Goal: Task Accomplishment & Management: Use online tool/utility

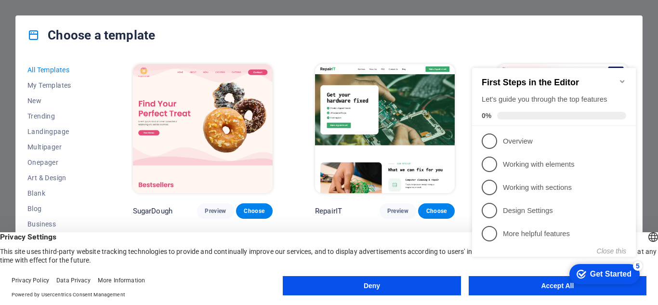
click at [537, 285] on div "checkmark Get Started 5 First Steps in the Editor Let's guide you through the t…" at bounding box center [555, 171] width 175 height 234
click at [599, 272] on div "Get Started" at bounding box center [610, 274] width 41 height 9
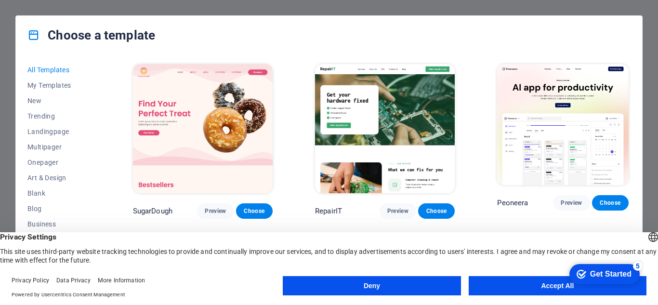
drag, startPoint x: 657, startPoint y: 175, endPoint x: 653, endPoint y: 184, distance: 10.1
click at [653, 184] on div "Choose a template All Templates My Templates New Trending Landingpage Multipage…" at bounding box center [329, 152] width 658 height 305
click at [536, 285] on button "Accept All" at bounding box center [557, 285] width 178 height 19
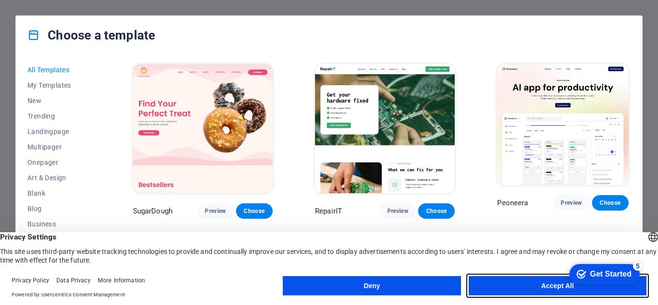
click at [536, 285] on button "Accept All" at bounding box center [557, 285] width 178 height 19
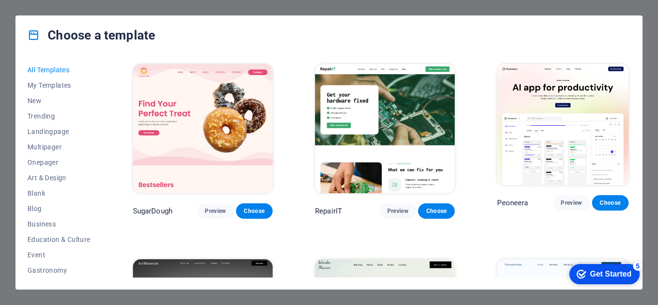
click at [536, 285] on div "All Templates My Templates New Trending Landingpage Multipager Onepager Art & D…" at bounding box center [329, 171] width 626 height 234
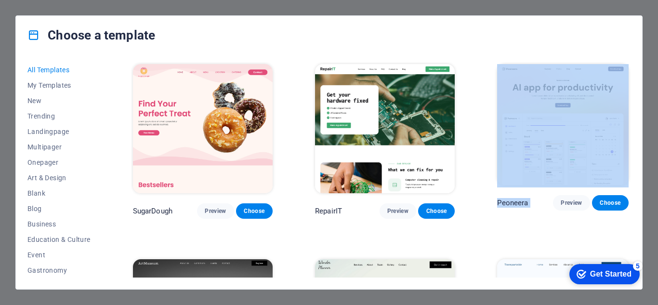
drag, startPoint x: 657, startPoint y: 140, endPoint x: 657, endPoint y: 197, distance: 57.3
click at [657, 197] on div "Choose a template All Templates My Templates New Trending Landingpage Multipage…" at bounding box center [329, 152] width 658 height 305
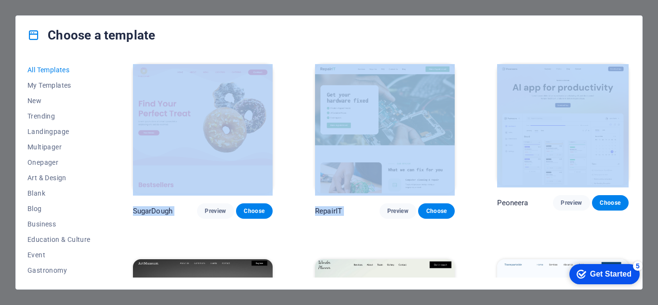
drag, startPoint x: 657, startPoint y: 45, endPoint x: 653, endPoint y: 89, distance: 44.0
click at [655, 95] on div "Choose a template All Templates My Templates New Trending Landingpage Multipage…" at bounding box center [329, 152] width 658 height 305
click at [657, 94] on div "Choose a template All Templates My Templates New Trending Landingpage Multipage…" at bounding box center [329, 152] width 658 height 305
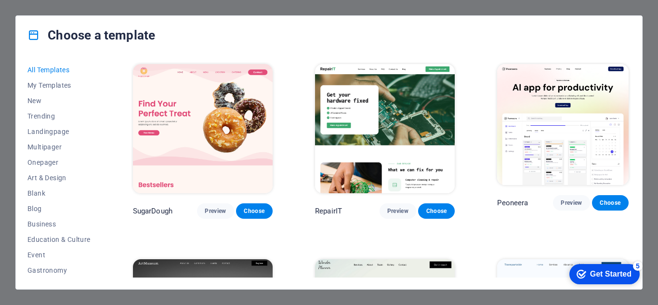
click at [606, 274] on div "Get Started" at bounding box center [610, 274] width 41 height 9
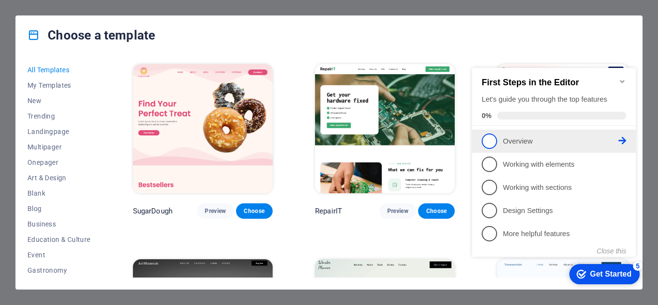
click at [487, 141] on span "1" at bounding box center [488, 140] width 15 height 15
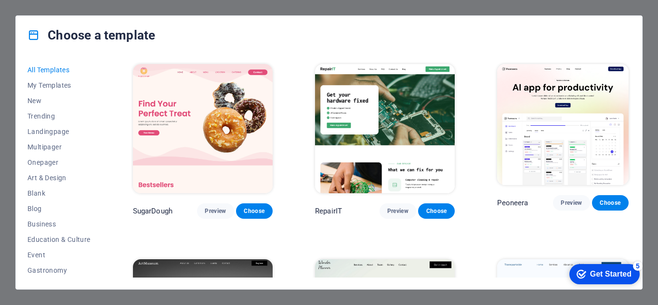
click at [646, 217] on div "Choose a template All Templates My Templates New Trending Landingpage Multipage…" at bounding box center [329, 152] width 658 height 305
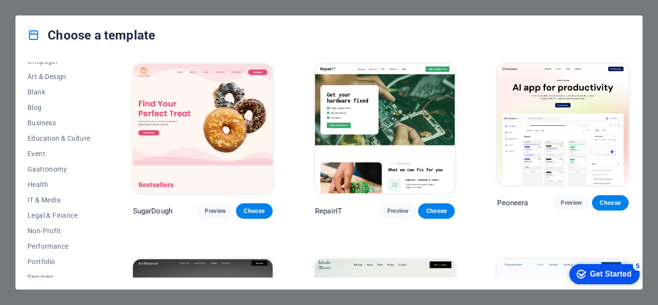
scroll to position [104, 0]
click at [614, 274] on div "Get Started" at bounding box center [610, 274] width 41 height 9
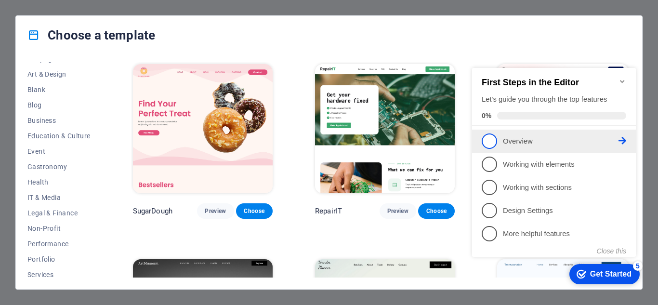
click at [549, 141] on p "Overview - incomplete" at bounding box center [561, 141] width 116 height 10
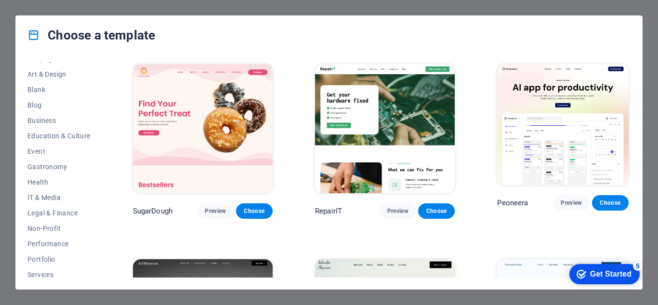
click at [609, 277] on div "Get Started" at bounding box center [610, 274] width 41 height 9
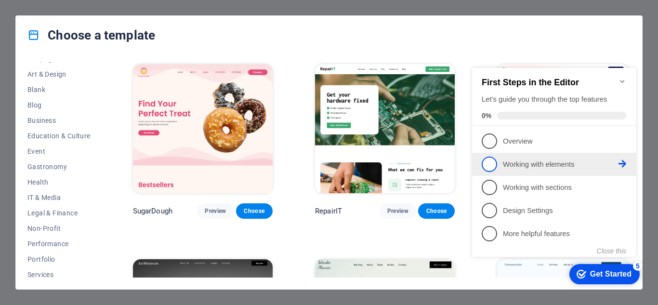
click at [529, 161] on p "Working with elements - incomplete" at bounding box center [561, 164] width 116 height 10
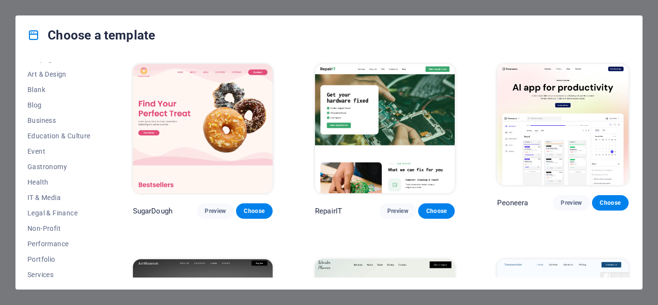
scroll to position [0, 0]
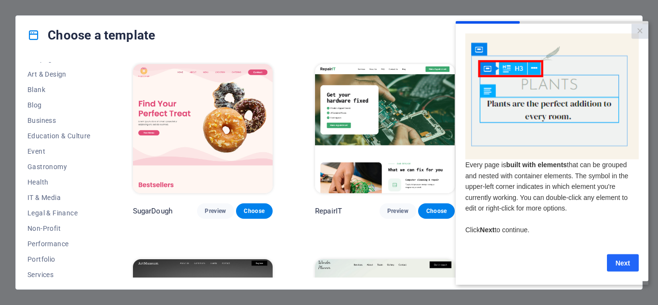
click at [620, 266] on link "Next" at bounding box center [623, 262] width 32 height 17
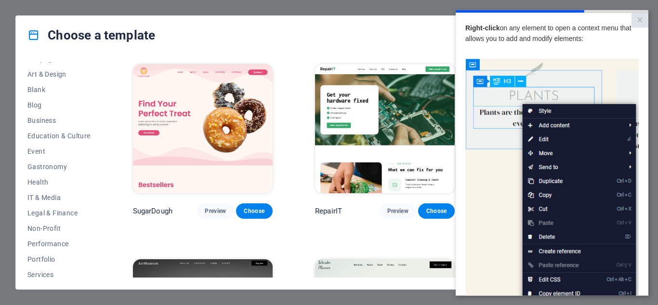
click at [582, 126] on img at bounding box center [551, 194] width 173 height 273
click at [550, 128] on img at bounding box center [551, 194] width 173 height 273
click at [628, 125] on img at bounding box center [551, 194] width 173 height 273
click at [629, 125] on img at bounding box center [551, 194] width 173 height 273
click at [559, 123] on img at bounding box center [551, 194] width 173 height 273
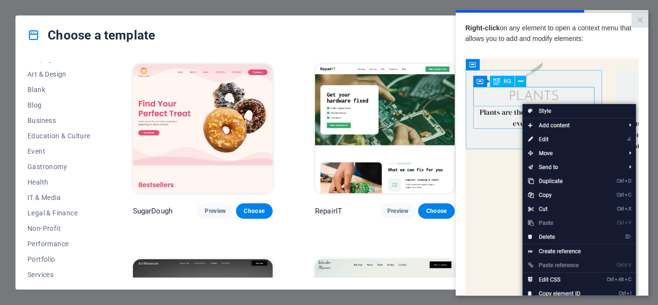
click at [559, 123] on img at bounding box center [551, 194] width 173 height 273
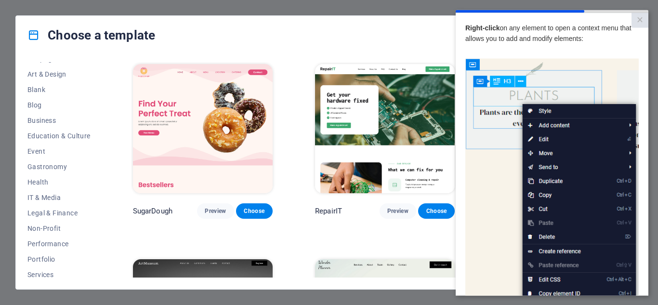
click at [544, 112] on img at bounding box center [551, 194] width 173 height 273
click at [496, 204] on img at bounding box center [551, 194] width 173 height 273
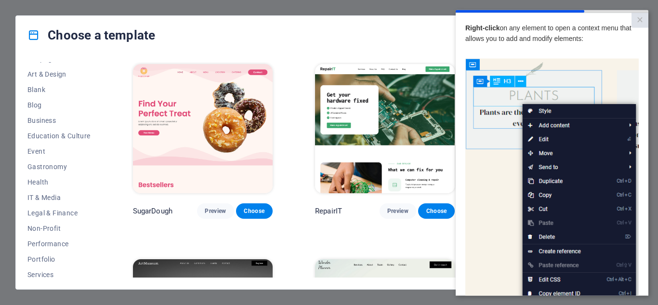
click at [622, 125] on img at bounding box center [551, 194] width 173 height 273
click at [555, 280] on img at bounding box center [551, 194] width 173 height 273
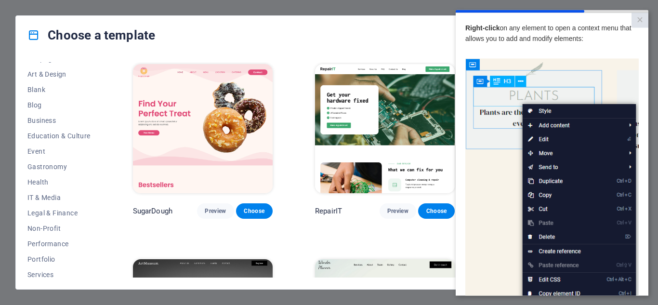
click at [555, 280] on img at bounding box center [551, 194] width 173 height 273
click at [500, 240] on img at bounding box center [551, 194] width 173 height 273
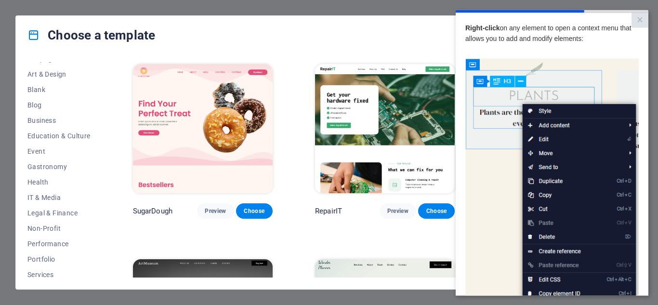
click at [500, 240] on img at bounding box center [551, 194] width 173 height 273
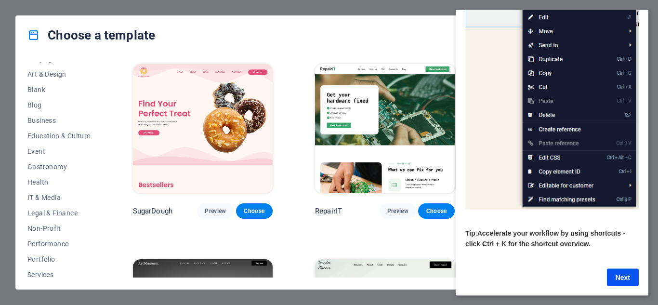
scroll to position [132, 0]
drag, startPoint x: 644, startPoint y: 41, endPoint x: 1108, endPoint y: 138, distance: 474.2
click at [619, 269] on link "Next" at bounding box center [623, 276] width 32 height 17
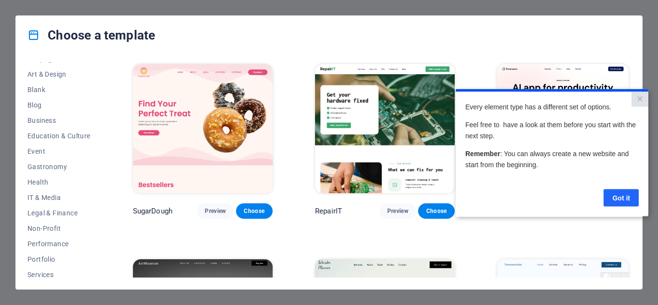
click at [622, 200] on link "Got it" at bounding box center [620, 197] width 35 height 17
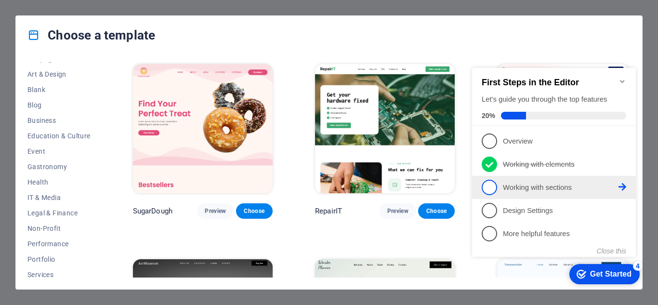
click at [558, 187] on p "Working with sections - incomplete" at bounding box center [561, 187] width 116 height 10
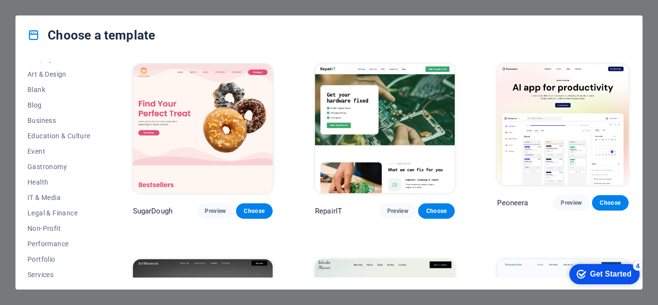
click at [601, 273] on div "Get Started" at bounding box center [610, 274] width 41 height 9
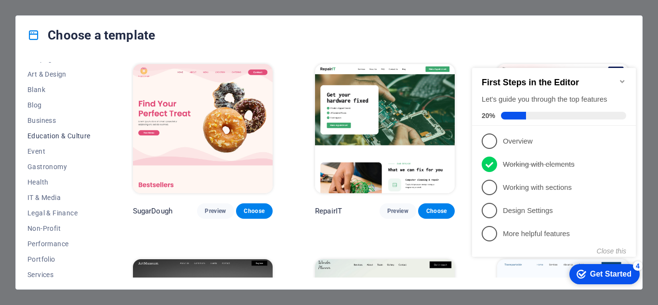
click at [66, 135] on span "Education & Culture" at bounding box center [58, 136] width 63 height 8
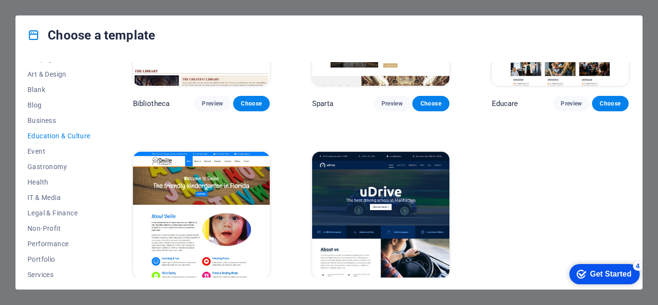
scroll to position [319, 0]
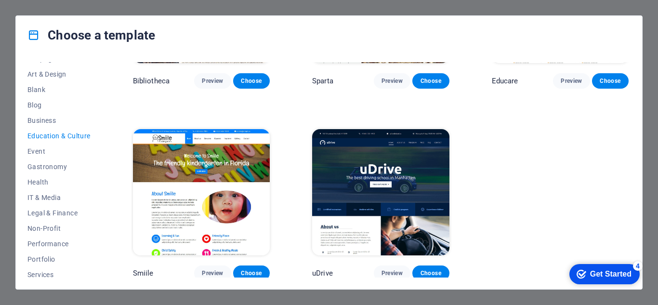
drag, startPoint x: 630, startPoint y: 117, endPoint x: 80, endPoint y: 26, distance: 556.9
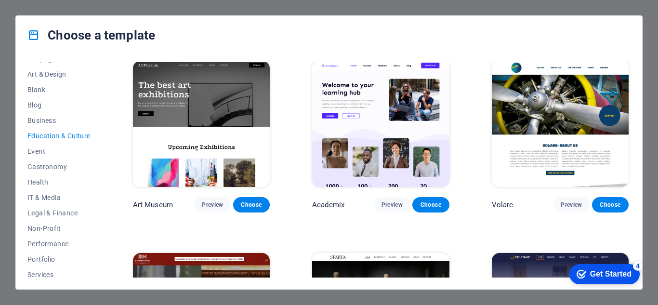
scroll to position [0, 0]
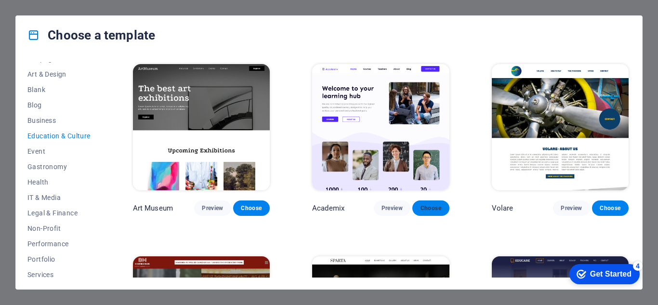
click at [428, 206] on span "Choose" at bounding box center [430, 208] width 21 height 8
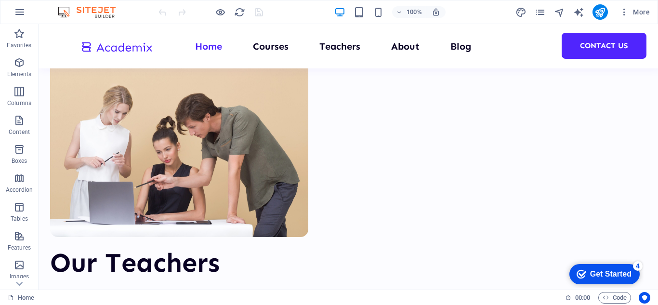
scroll to position [3692, 0]
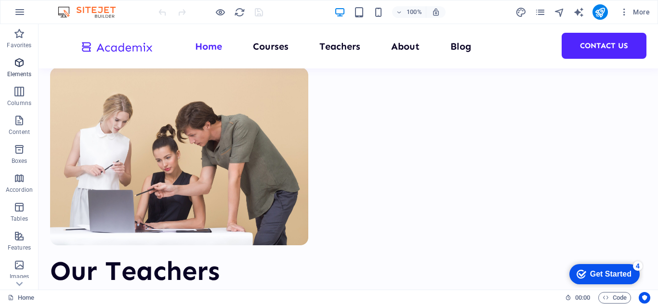
click at [17, 67] on icon "button" at bounding box center [19, 63] width 12 height 12
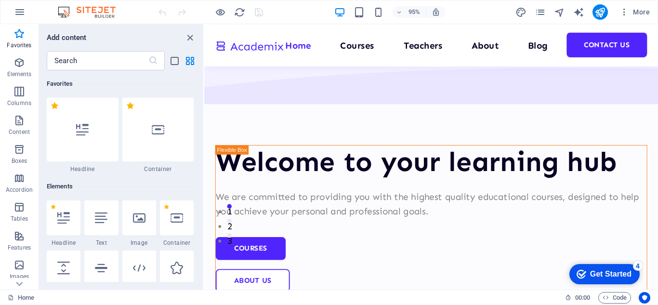
scroll to position [0, 0]
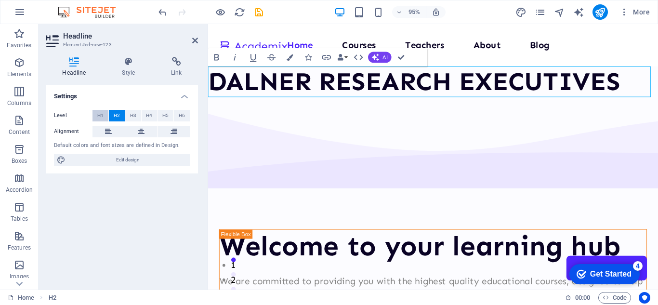
click at [102, 115] on span "H1" at bounding box center [100, 116] width 6 height 12
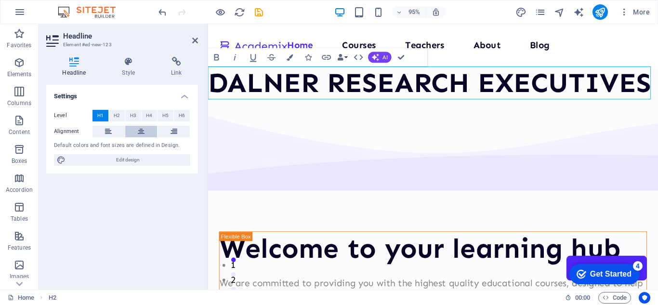
click at [140, 129] on icon at bounding box center [141, 132] width 7 height 12
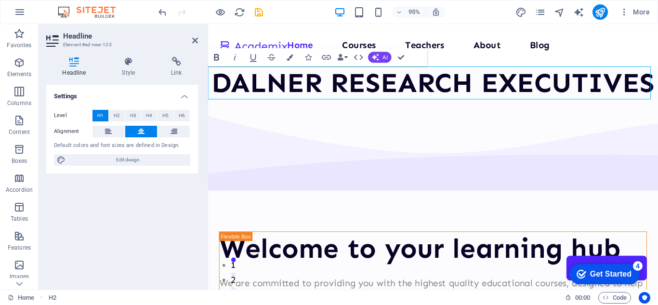
click at [217, 57] on icon "button" at bounding box center [216, 57] width 5 height 6
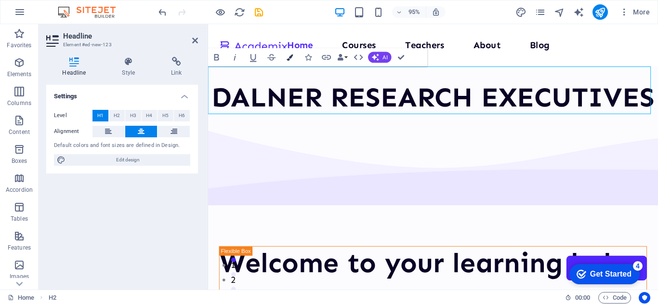
click at [288, 56] on icon "button" at bounding box center [289, 57] width 6 height 6
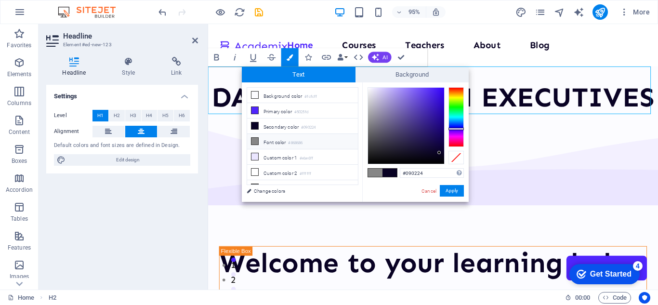
click at [456, 104] on div at bounding box center [455, 117] width 15 height 60
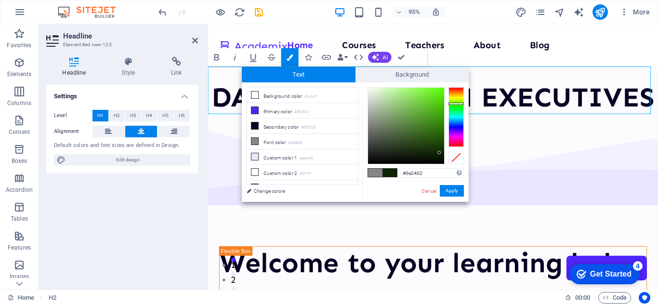
click at [457, 108] on div at bounding box center [455, 117] width 15 height 60
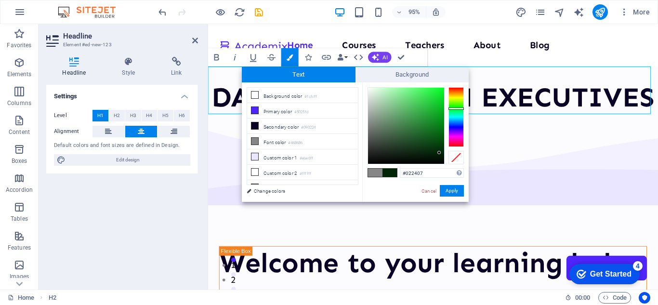
click at [457, 112] on div at bounding box center [455, 117] width 15 height 60
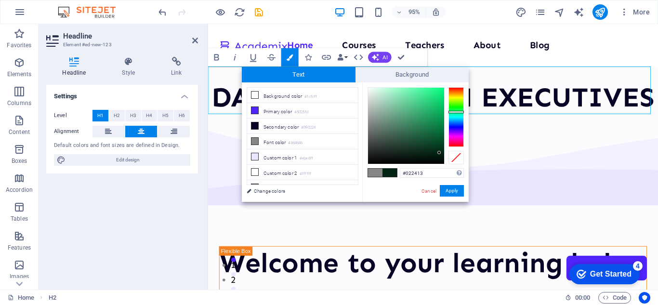
click at [457, 105] on div at bounding box center [455, 117] width 15 height 60
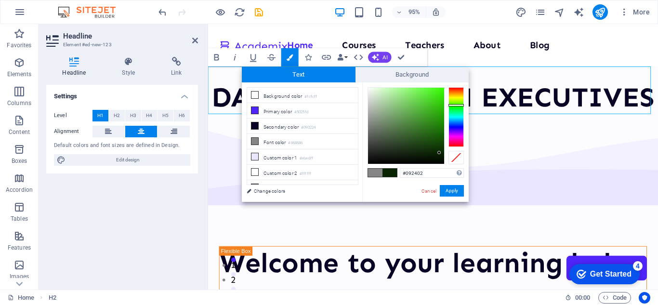
click at [430, 100] on div at bounding box center [406, 126] width 76 height 76
type input "#47d424"
click at [452, 191] on button "Apply" at bounding box center [452, 191] width 24 height 12
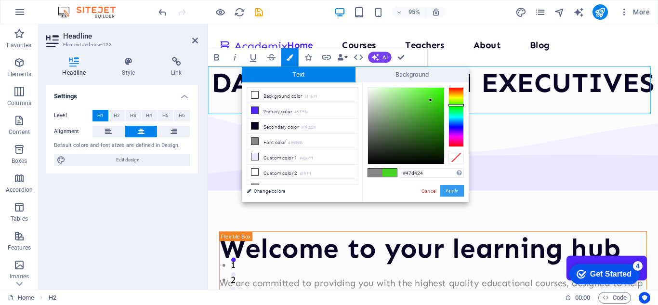
select select "multiple-waves"
select select "em"
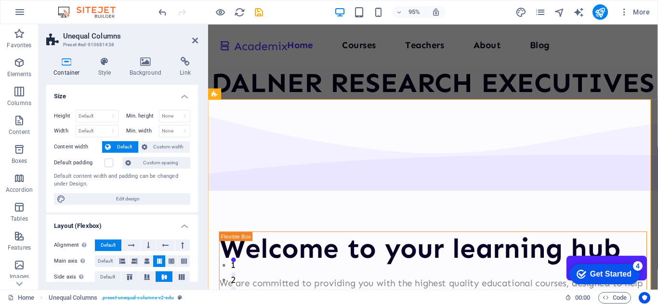
drag, startPoint x: 199, startPoint y: 143, endPoint x: 200, endPoint y: 157, distance: 13.6
click at [200, 157] on div "Container Style Background Link Size Height Default px rem % vh vw Min. height …" at bounding box center [122, 169] width 167 height 240
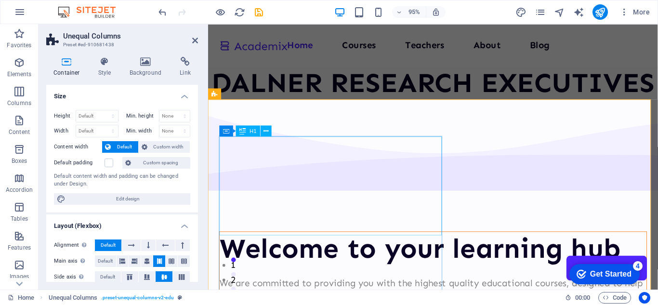
click at [325, 243] on div "Welcome to your learning hub" at bounding box center [444, 260] width 449 height 35
click at [329, 243] on div "Welcome to your learning hub" at bounding box center [444, 260] width 449 height 35
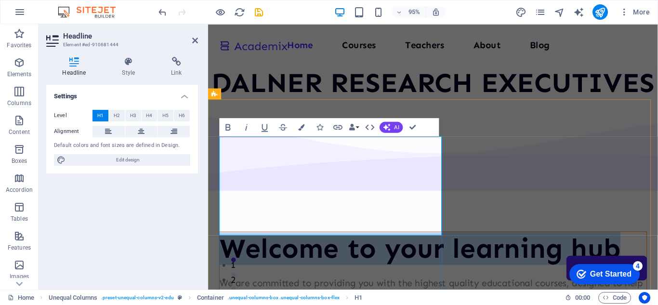
click at [293, 243] on h1 "Welcome to your learning hub" at bounding box center [444, 260] width 449 height 35
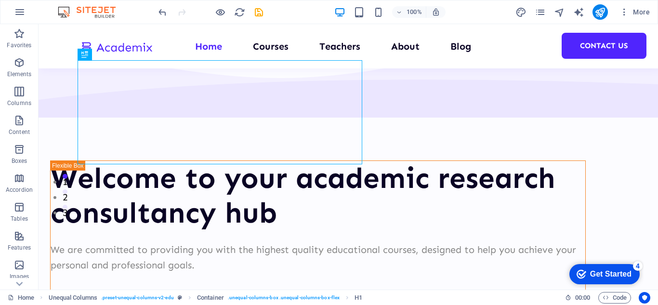
scroll to position [98, 0]
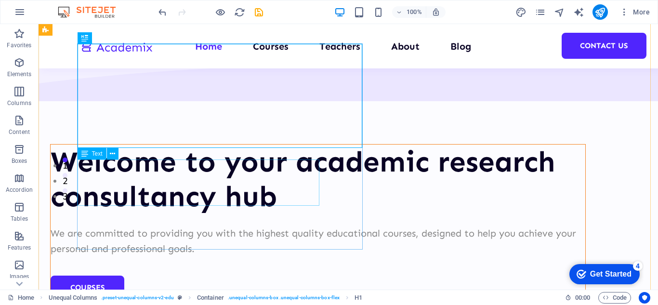
click at [152, 225] on div "We are committed to providing you with the highest quality educational courses,…" at bounding box center [318, 240] width 534 height 31
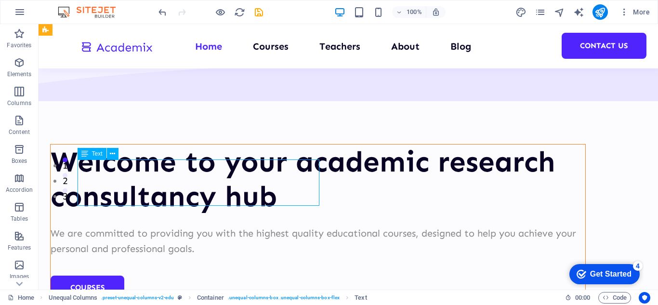
click at [169, 225] on div "We are committed to providing you with the highest quality educational courses,…" at bounding box center [318, 240] width 534 height 31
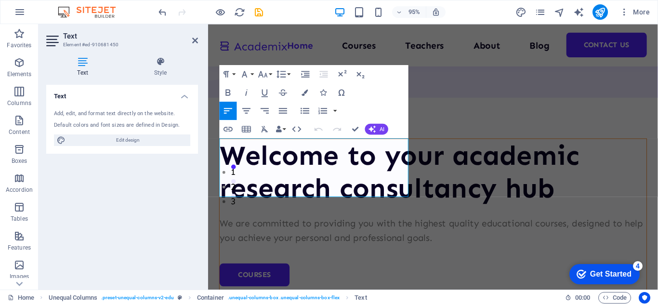
scroll to position [148, 0]
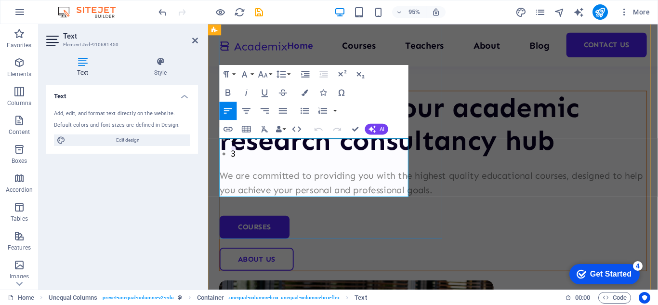
click at [321, 175] on p "We are committed to providing you with the highest quality educational courses,…" at bounding box center [444, 190] width 449 height 31
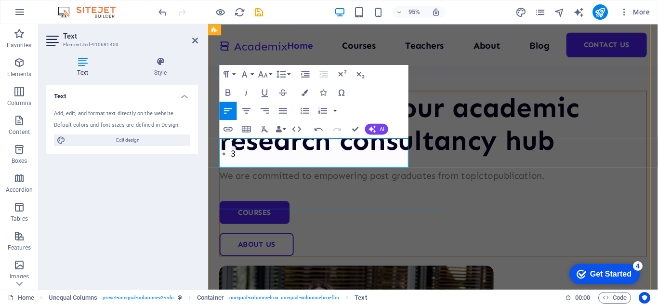
click at [317, 175] on p "We are committed to empowering post graduates from topictopublication." at bounding box center [444, 182] width 449 height 15
click at [329, 175] on p "We are committed to empowering post graduates from topic topublication." at bounding box center [444, 182] width 449 height 15
click at [394, 175] on p "We are committed to empowering post graduates from topic to publication." at bounding box center [444, 182] width 449 height 15
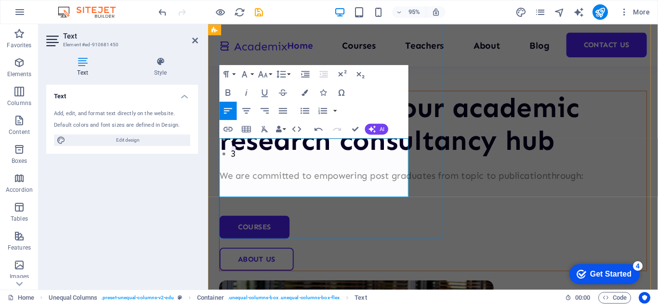
click at [271, 182] on p "We are committed to empowering post graduates from topic to publicationthrough:" at bounding box center [444, 182] width 449 height 15
click at [264, 182] on p "We are committed to empowering post graduates from topic to publication through:" at bounding box center [444, 182] width 449 height 15
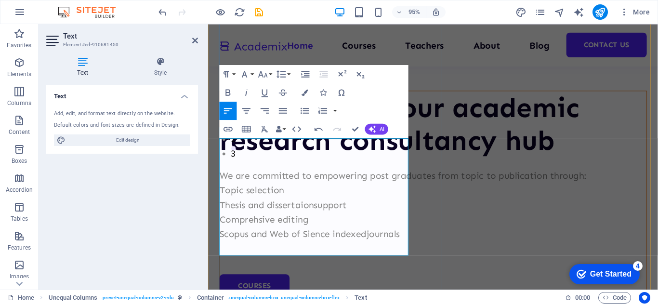
click at [320, 214] on p "Thesis and dissertaionsupport" at bounding box center [444, 213] width 449 height 15
click at [301, 215] on p "Thesis and dissertaion support" at bounding box center [444, 213] width 449 height 15
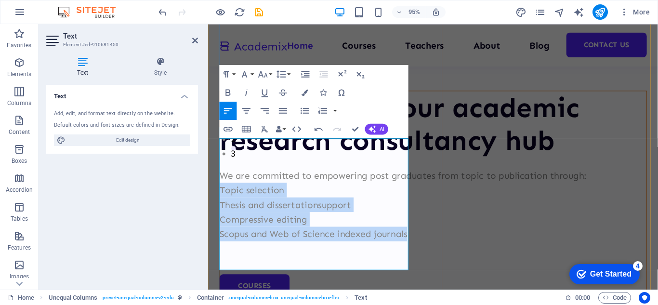
drag, startPoint x: 258, startPoint y: 259, endPoint x: 221, endPoint y: 199, distance: 70.3
click at [221, 199] on div "We are committed to empowering post graduates from topic to publication through…" at bounding box center [444, 221] width 449 height 92
click at [301, 110] on icon "button" at bounding box center [304, 110] width 9 height 6
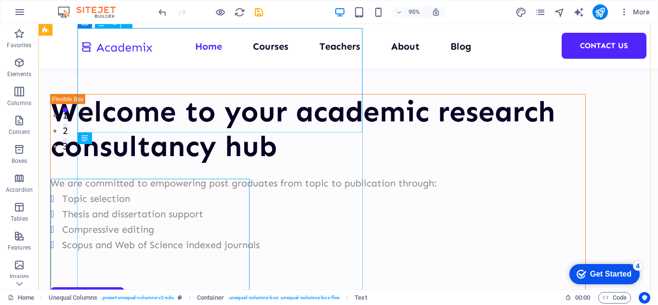
scroll to position [114, 0]
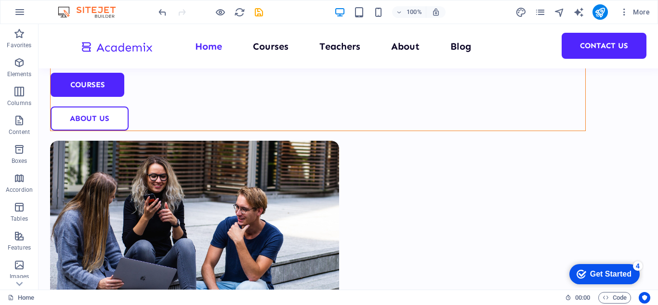
scroll to position [371, 0]
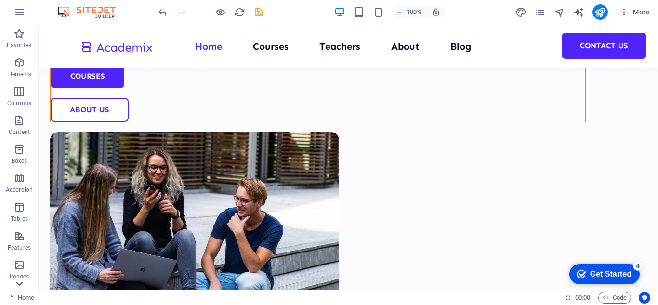
click at [18, 285] on icon at bounding box center [19, 283] width 13 height 13
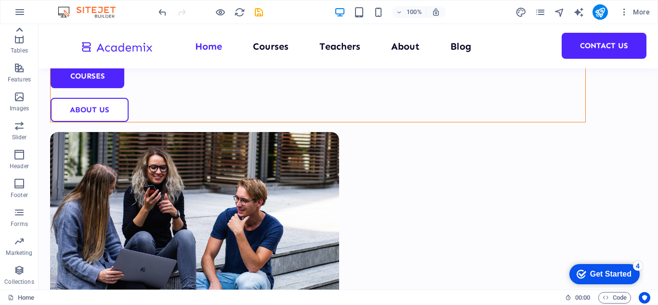
click at [19, 29] on icon at bounding box center [19, 29] width 7 height 4
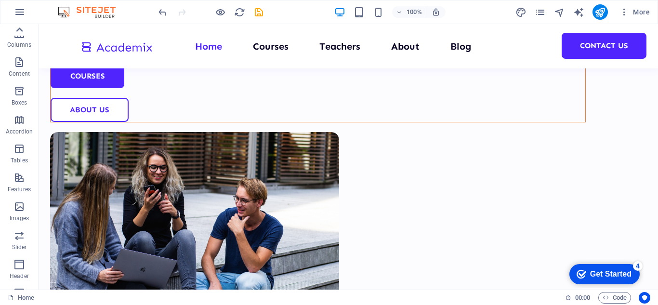
scroll to position [0, 0]
click at [21, 67] on icon "button" at bounding box center [19, 63] width 12 height 12
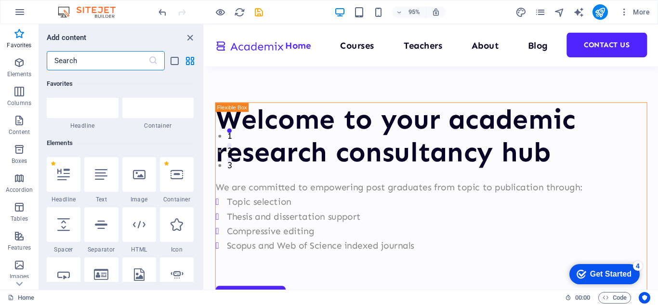
scroll to position [44, 0]
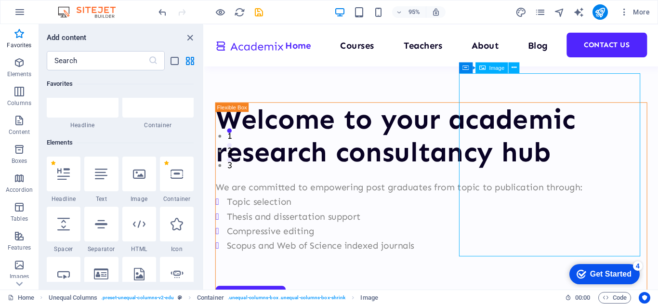
select select "px"
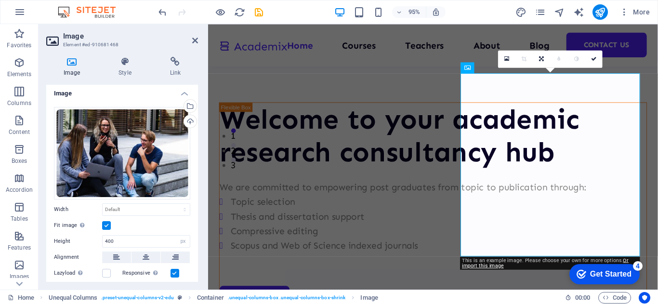
scroll to position [1, 0]
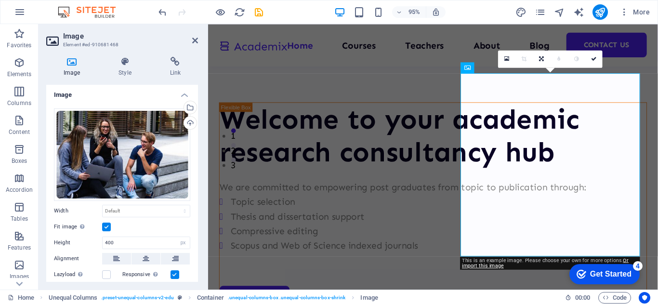
drag, startPoint x: 194, startPoint y: 187, endPoint x: 196, endPoint y: 195, distance: 8.9
click at [196, 195] on div "Image Drag files here, click to choose files or select files from Files or our …" at bounding box center [122, 183] width 152 height 197
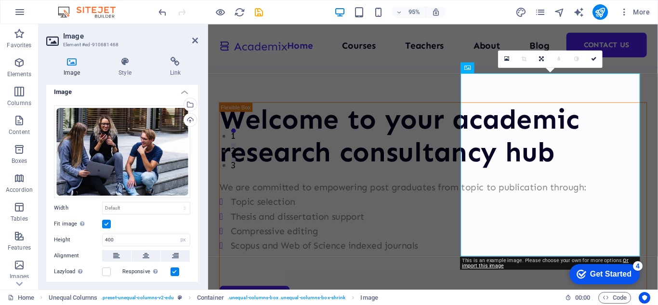
scroll to position [0, 0]
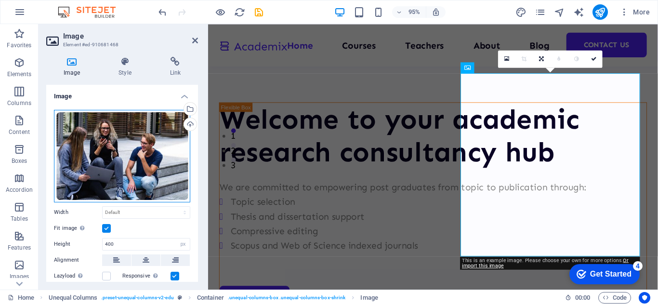
click at [144, 135] on div "Drag files here, click to choose files or select files from Files or our free s…" at bounding box center [122, 156] width 136 height 92
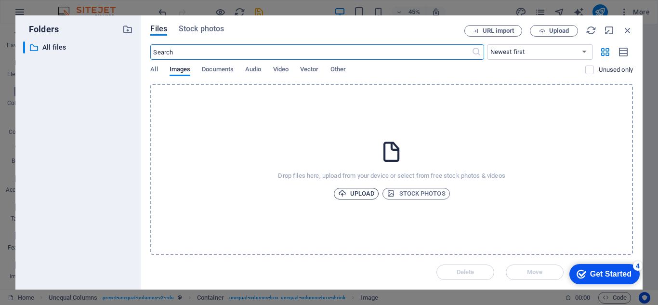
click at [360, 193] on span "Upload" at bounding box center [356, 194] width 37 height 12
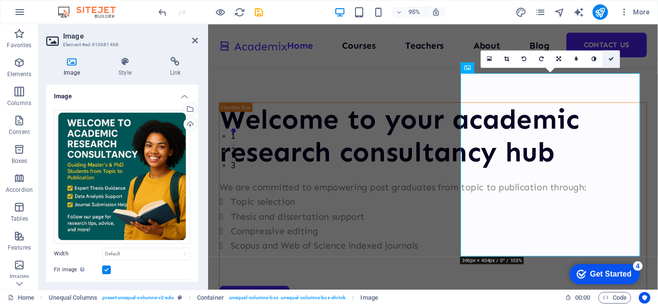
click at [609, 59] on icon at bounding box center [611, 58] width 6 height 5
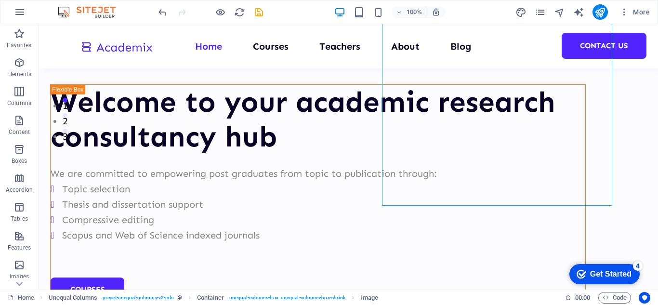
scroll to position [175, 0]
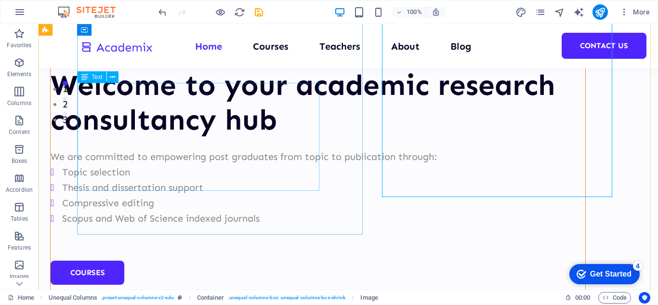
click at [159, 149] on div "We are committed to empowering post graduates from topic to publication through…" at bounding box center [318, 195] width 534 height 92
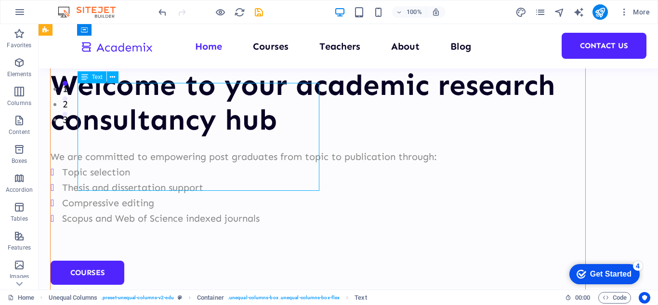
click at [159, 149] on div "We are committed to empowering post graduates from topic to publication through…" at bounding box center [318, 195] width 534 height 92
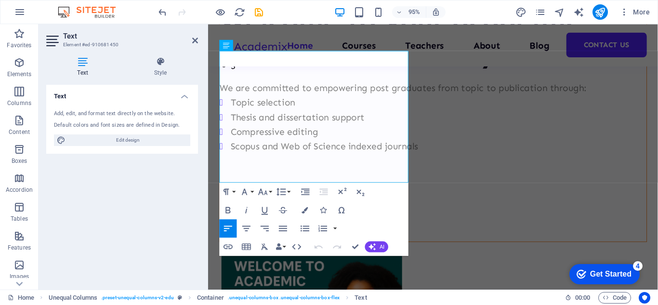
click at [159, 122] on div "Default colors and font sizes are defined in Design." at bounding box center [122, 125] width 136 height 8
click at [330, 137] on li "Compressive editing" at bounding box center [451, 137] width 438 height 15
click at [377, 123] on li "Thesis and dissertation support" at bounding box center [451, 121] width 438 height 15
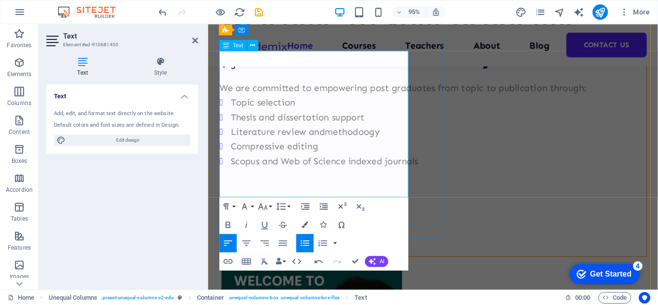
click at [331, 136] on li "Literature review andmethodoogy" at bounding box center [451, 137] width 438 height 15
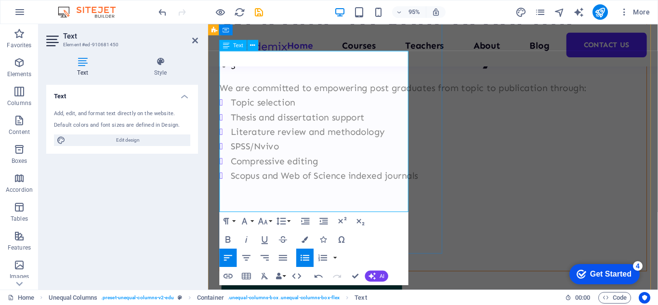
click at [268, 149] on li "SPSS/Nvivo" at bounding box center [451, 152] width 438 height 15
click at [294, 153] on li "SPSS/NVivo" at bounding box center [451, 152] width 438 height 15
click at [232, 183] on li "Scopus and Web of Science indexed journals" at bounding box center [451, 183] width 438 height 15
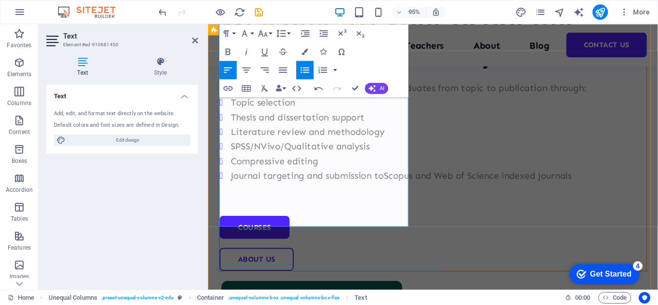
click at [269, 191] on li "Journal targeting and submission to Scopus and Web of Science indexed journals" at bounding box center [451, 183] width 438 height 15
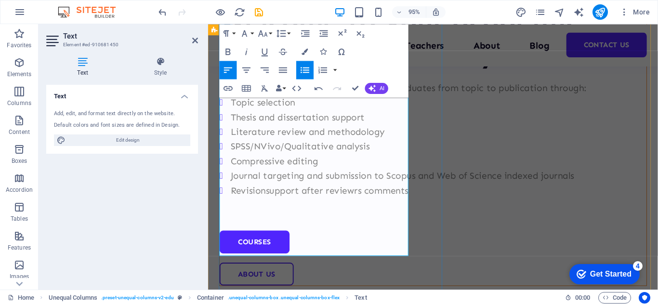
click at [268, 207] on li "Revisionsupport after reviewrs comments" at bounding box center [451, 198] width 438 height 15
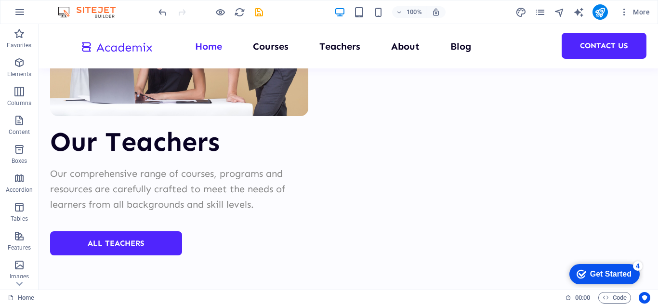
scroll to position [4073, 0]
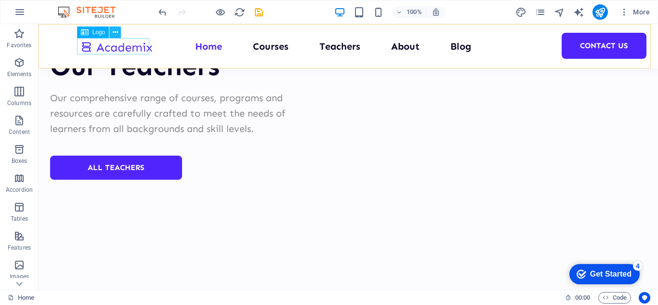
click at [115, 33] on icon at bounding box center [115, 32] width 5 height 10
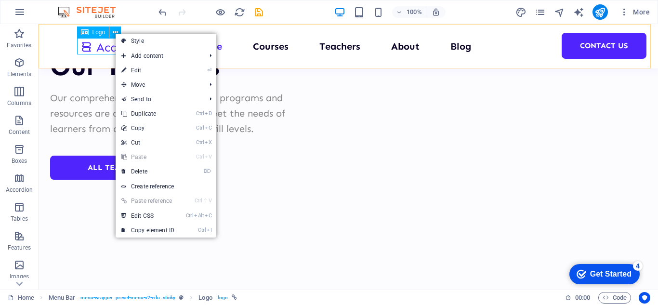
click at [91, 33] on div "Logo" at bounding box center [93, 32] width 32 height 12
select select "px"
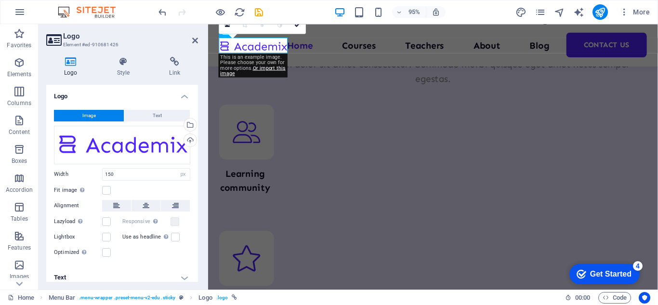
scroll to position [4212, 0]
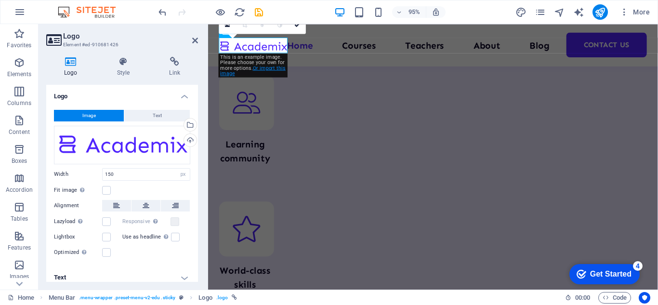
click at [270, 70] on link "Or import this image" at bounding box center [252, 71] width 65 height 12
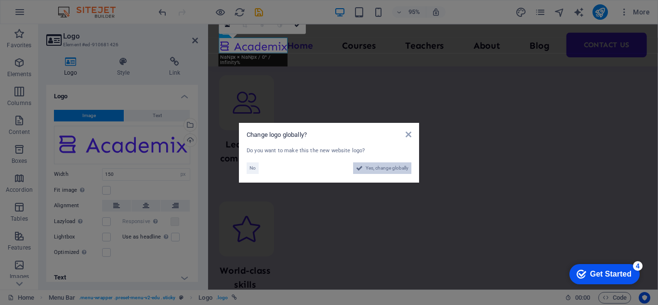
click at [380, 169] on span "Yes, change globally" at bounding box center [386, 168] width 43 height 12
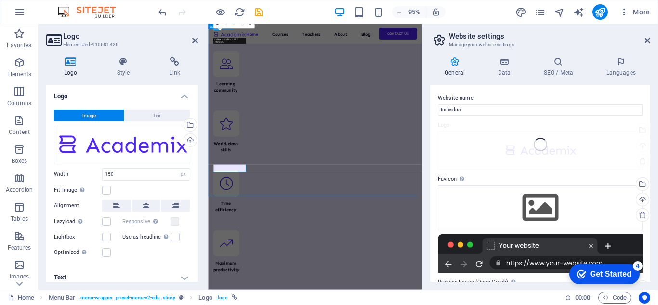
scroll to position [3914, 0]
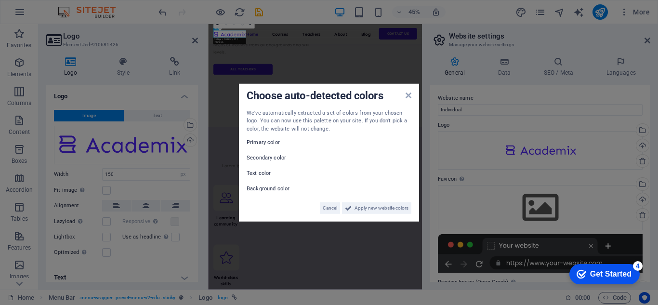
click at [515, 151] on aside "Choose auto-detected colors We've automatically extracted a set of colors from …" at bounding box center [329, 152] width 658 height 305
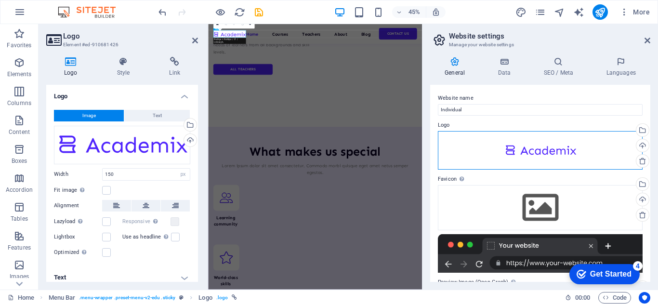
click at [515, 151] on div "Drag files here, click to choose files or select files from Files or our free s…" at bounding box center [540, 150] width 205 height 39
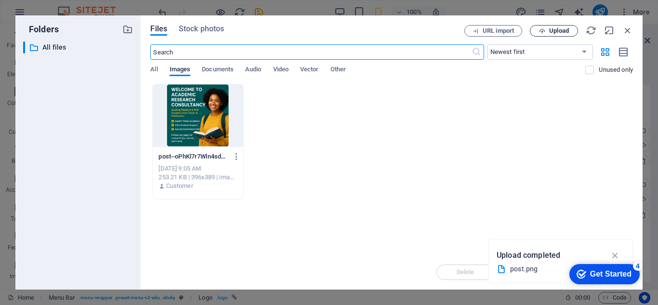
click at [546, 28] on span "Upload" at bounding box center [553, 31] width 39 height 6
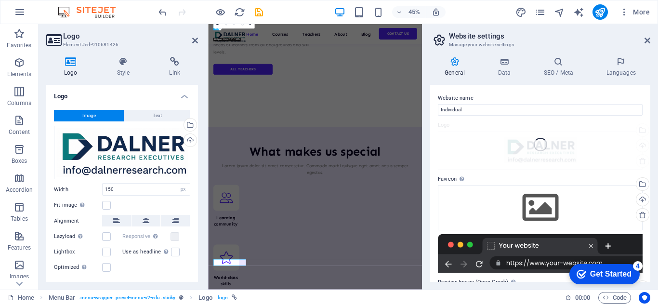
scroll to position [3414, 0]
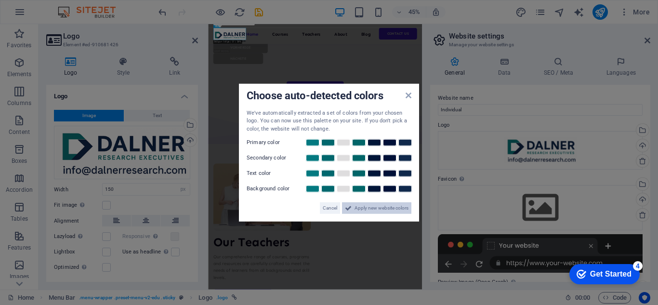
click at [380, 207] on span "Apply new website colors" at bounding box center [381, 208] width 54 height 12
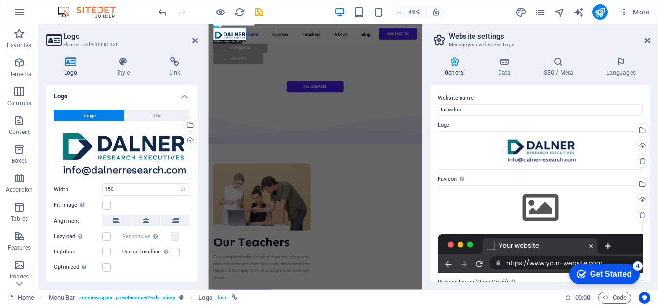
click at [653, 121] on div "General Data SEO / Meta Languages Website name Individual Logo Drag files here,…" at bounding box center [539, 169] width 235 height 240
drag, startPoint x: 657, startPoint y: 110, endPoint x: 657, endPoint y: 95, distance: 15.4
click at [657, 95] on div "General Data SEO / Meta Languages Website name Individual Logo Drag files here,…" at bounding box center [539, 169] width 235 height 240
drag, startPoint x: 650, startPoint y: 193, endPoint x: 651, endPoint y: 202, distance: 9.7
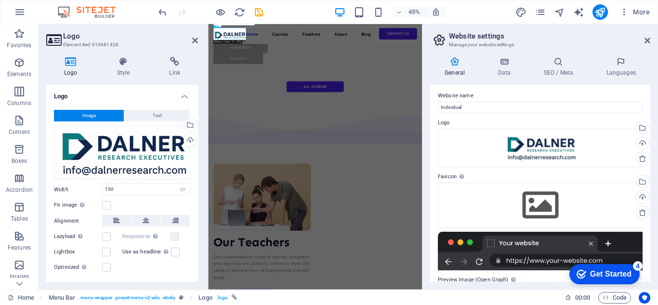
scroll to position [0, 0]
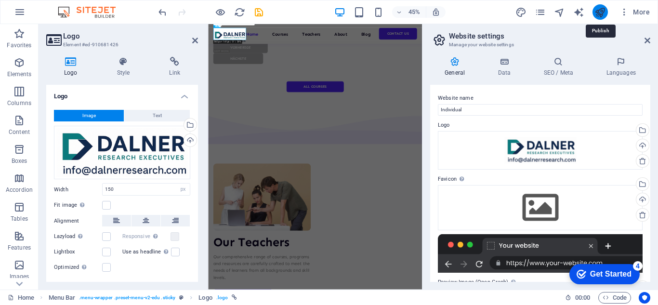
click at [597, 10] on icon "publish" at bounding box center [599, 12] width 11 height 11
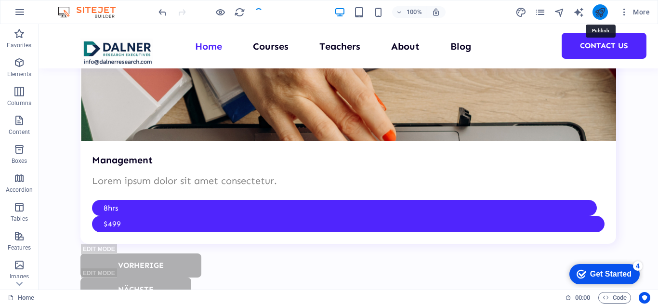
scroll to position [3273, 0]
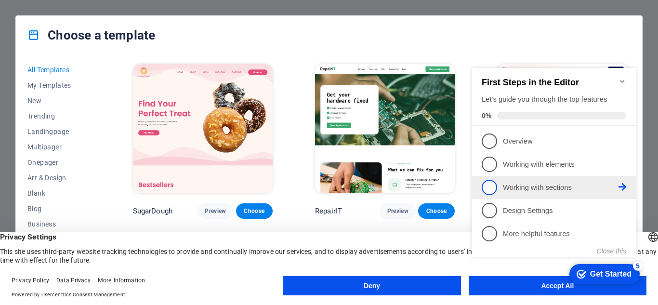
click at [546, 187] on p "Working with sections - incomplete" at bounding box center [561, 187] width 116 height 10
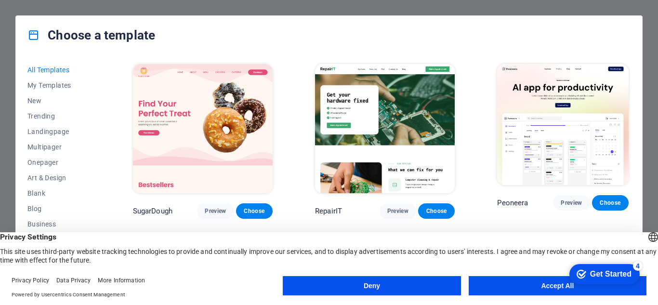
click at [596, 273] on div "Get Started" at bounding box center [610, 274] width 41 height 9
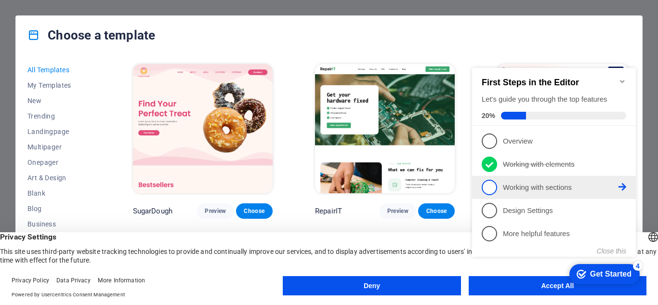
click at [540, 187] on p "Working with sections - incomplete" at bounding box center [561, 187] width 116 height 10
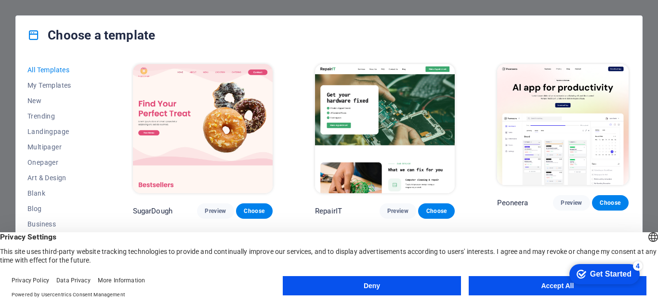
drag, startPoint x: 104, startPoint y: 145, endPoint x: 106, endPoint y: 169, distance: 23.7
click at [106, 169] on div "All Templates My Templates New Trending Landingpage Multipager Onepager Art & D…" at bounding box center [329, 171] width 626 height 234
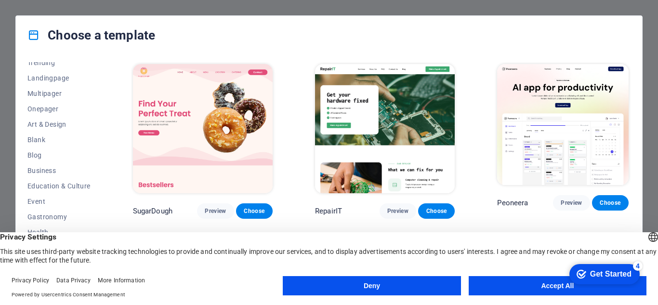
scroll to position [52, 0]
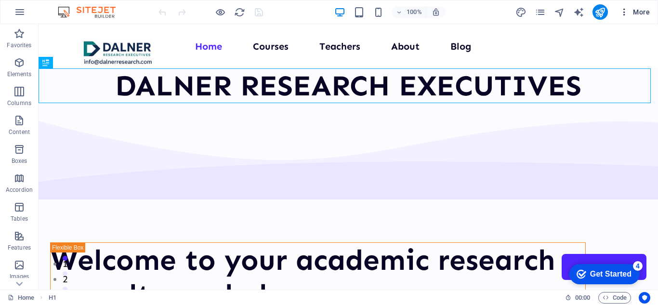
click at [625, 11] on icon "button" at bounding box center [624, 12] width 10 height 10
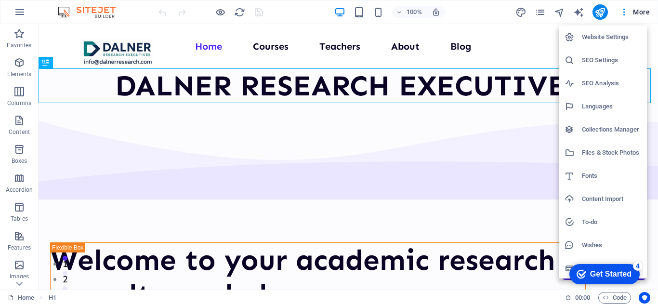
click at [468, 13] on div at bounding box center [329, 152] width 658 height 305
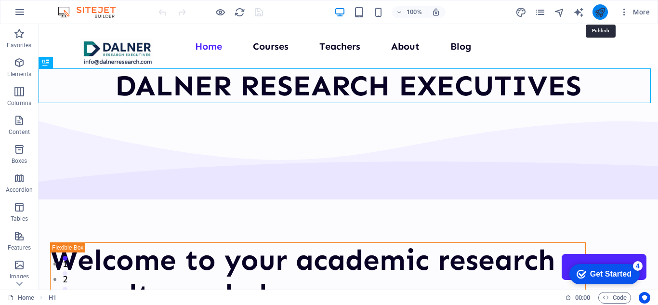
click at [598, 12] on icon "publish" at bounding box center [599, 12] width 11 height 11
click at [605, 273] on div "Get Started" at bounding box center [610, 274] width 41 height 9
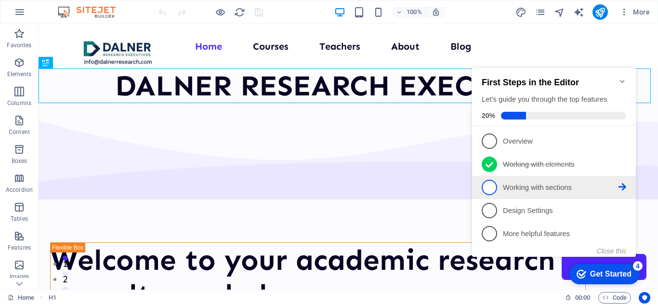
click at [536, 187] on p "Working with sections - incomplete" at bounding box center [561, 187] width 116 height 10
click at [536, 187] on div "checkmark Get Started 4 First Steps in the Editor Let's guide you through the t…" at bounding box center [555, 171] width 175 height 234
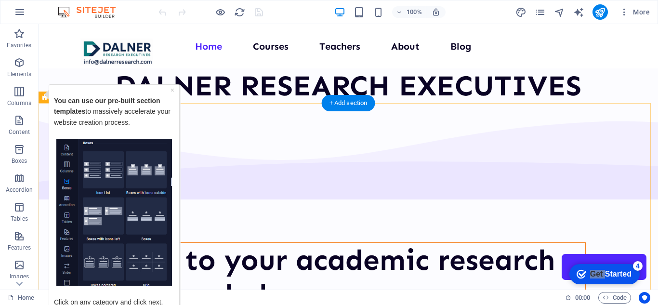
select select "multiple-waves"
select select "em"
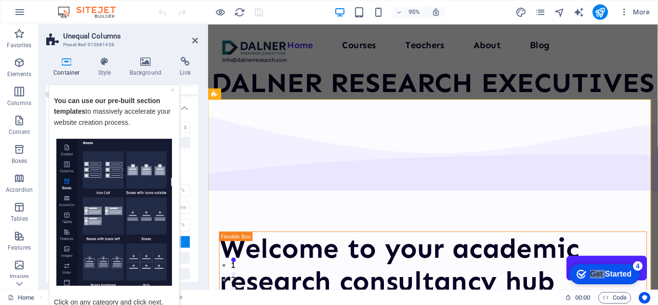
scroll to position [323, 0]
click at [204, 261] on div "Container Style Background Link Size Height Default px rem % vh vw Min. height …" at bounding box center [122, 169] width 167 height 240
click at [171, 90] on link "×" at bounding box center [172, 90] width 4 height 8
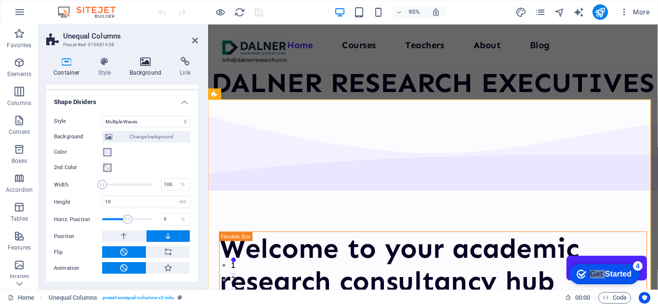
click at [147, 65] on icon at bounding box center [145, 62] width 47 height 10
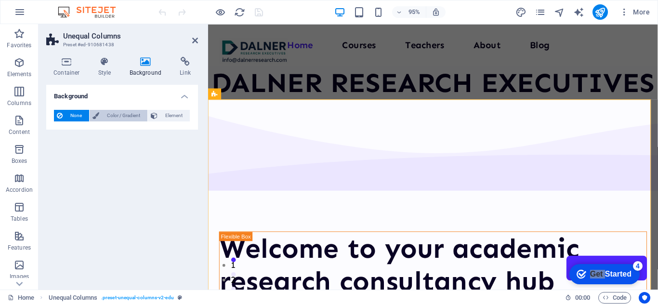
click at [131, 117] on span "Color / Gradient" at bounding box center [123, 116] width 42 height 12
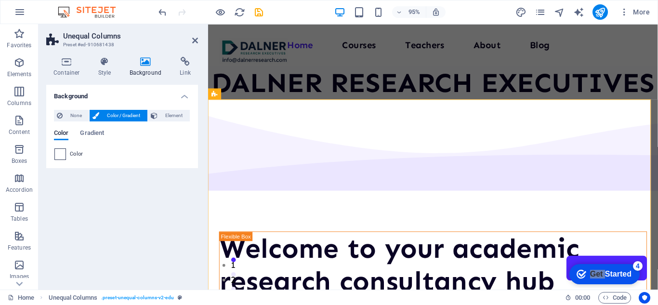
click at [63, 154] on span at bounding box center [60, 154] width 11 height 11
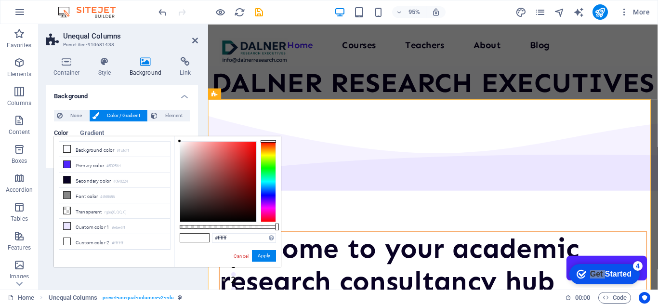
click at [200, 150] on div at bounding box center [218, 182] width 76 height 80
type input "#e1a4a4"
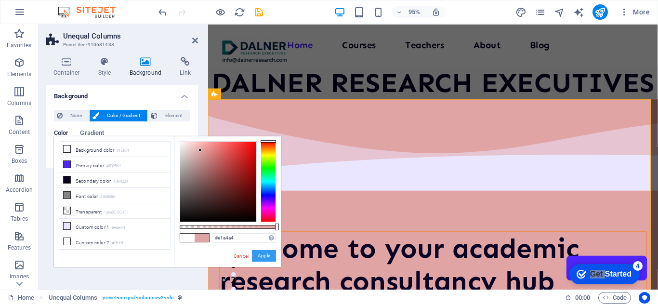
click at [261, 257] on button "Apply" at bounding box center [264, 256] width 24 height 12
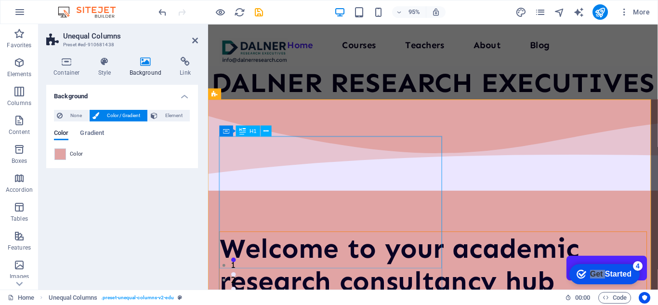
click at [414, 258] on div "Welcome to your academic research consultancy hub" at bounding box center [444, 277] width 449 height 69
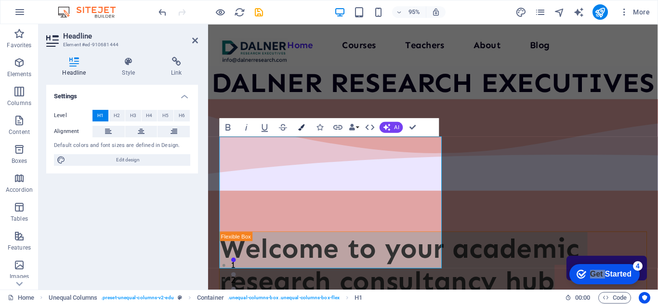
click at [299, 128] on icon "button" at bounding box center [301, 127] width 6 height 6
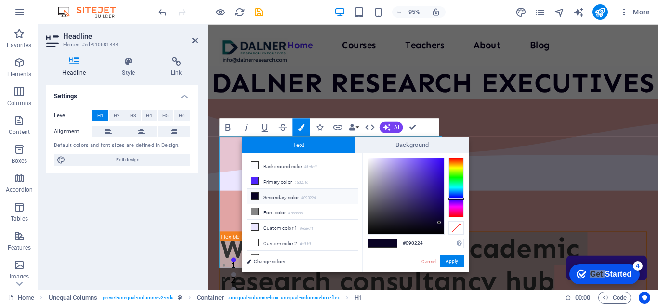
click at [369, 159] on div at bounding box center [406, 196] width 76 height 76
type input "#f4f3f8"
click at [447, 262] on button "Apply" at bounding box center [452, 261] width 24 height 12
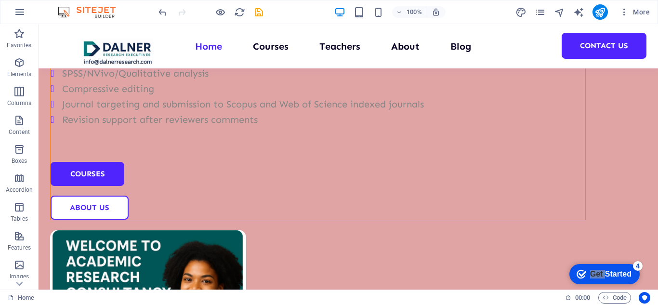
scroll to position [303, 0]
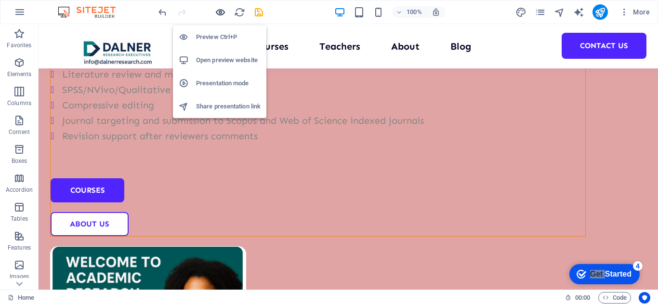
click at [221, 12] on icon "button" at bounding box center [220, 12] width 11 height 11
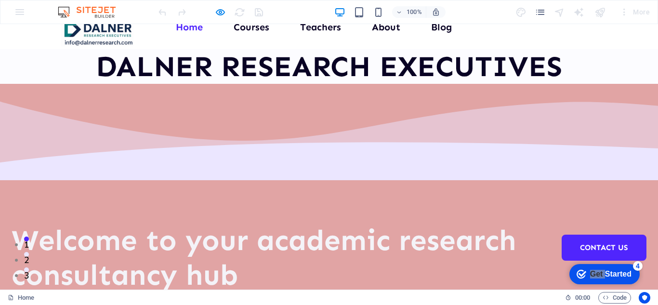
scroll to position [0, 0]
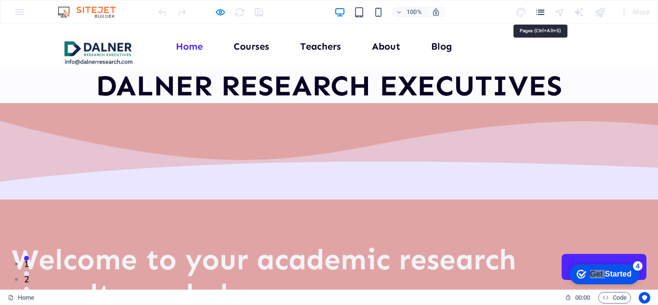
click at [540, 10] on icon "pages" at bounding box center [539, 12] width 11 height 11
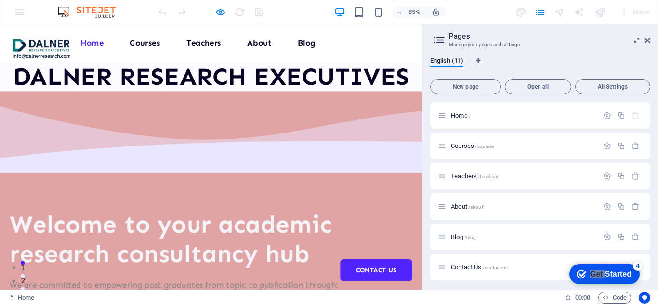
click at [650, 155] on div "English (11) New page Open all All Settings Home / Courses /courses Teachers /t…" at bounding box center [539, 169] width 235 height 240
click at [647, 39] on icon at bounding box center [647, 41] width 6 height 8
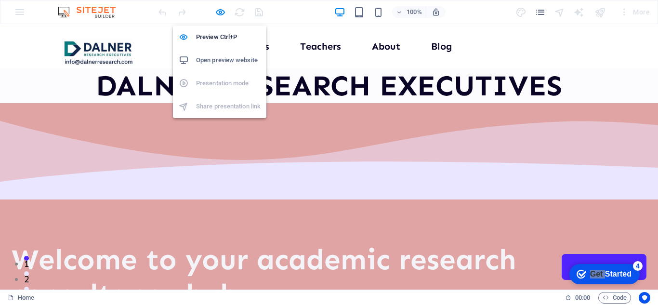
click at [217, 60] on h6 "Open preview website" at bounding box center [228, 60] width 65 height 12
click at [216, 34] on h6 "Preview Ctrl+P" at bounding box center [228, 37] width 65 height 12
